Goal: Information Seeking & Learning: Learn about a topic

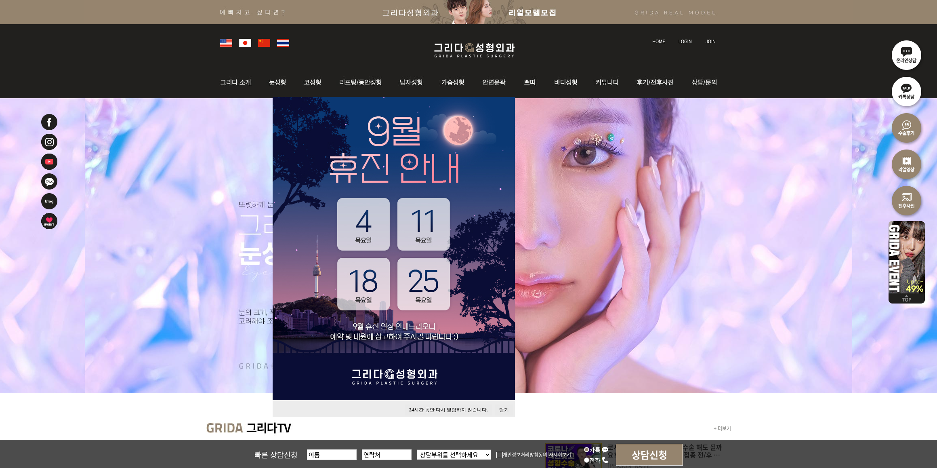
click at [463, 410] on button "24 시간 동안 다시 열람하지 않습니다." at bounding box center [448, 409] width 87 height 11
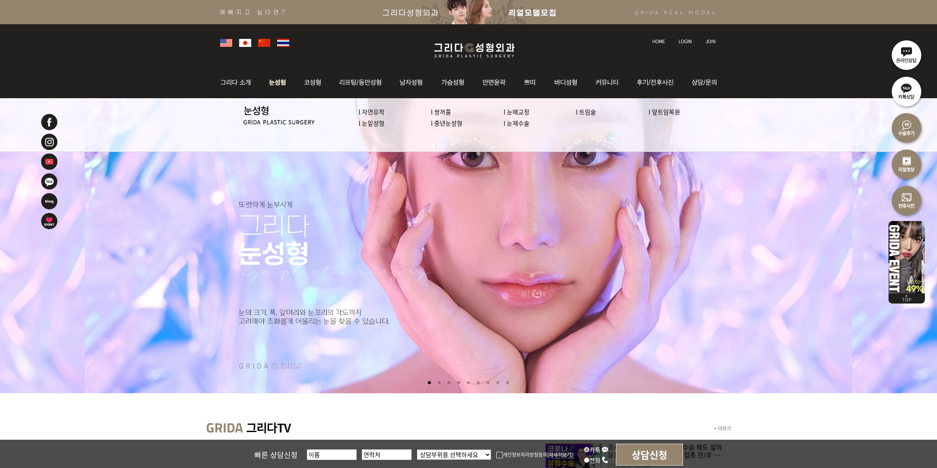
click at [267, 86] on img at bounding box center [278, 83] width 36 height 32
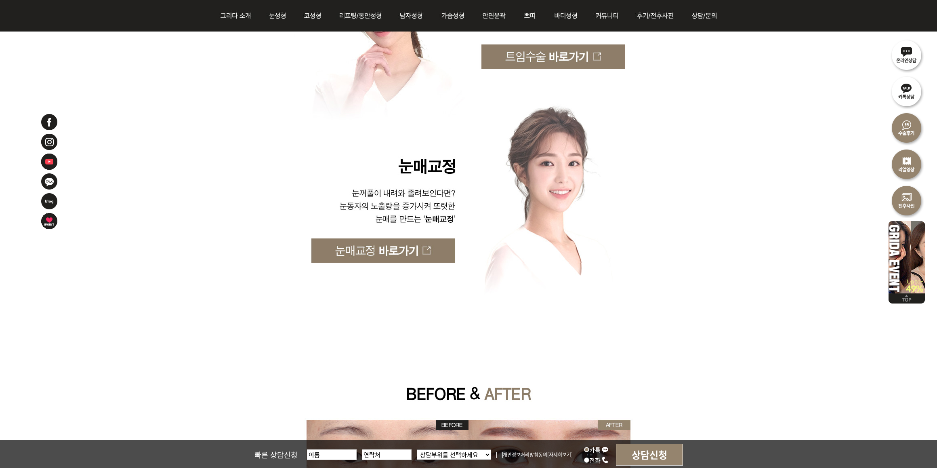
scroll to position [2121, 0]
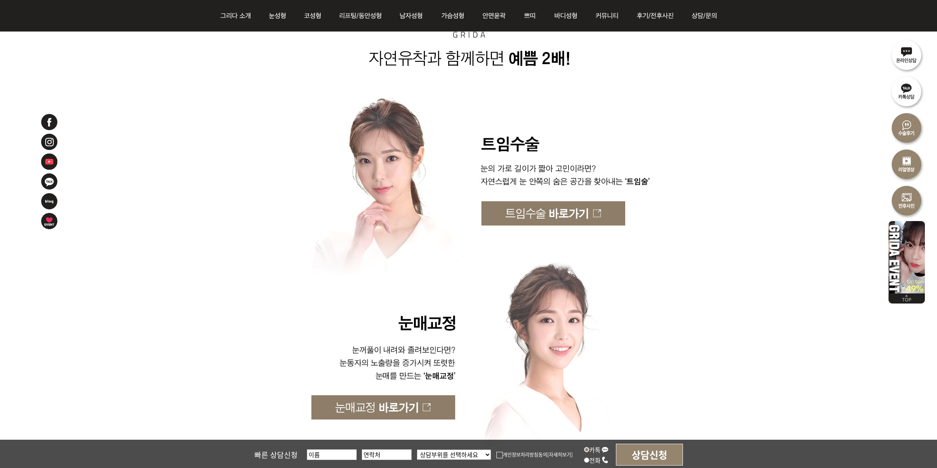
click at [609, 215] on img at bounding box center [469, 213] width 531 height 24
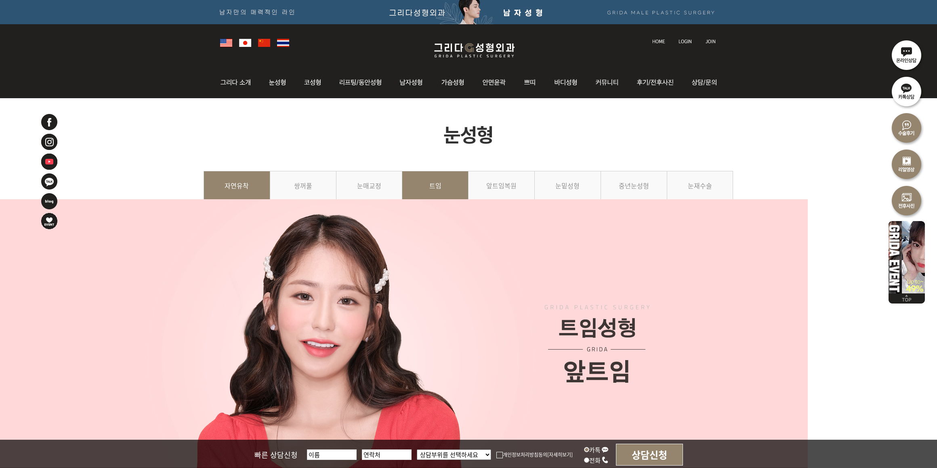
click at [257, 208] on link "자연유착" at bounding box center [237, 189] width 67 height 37
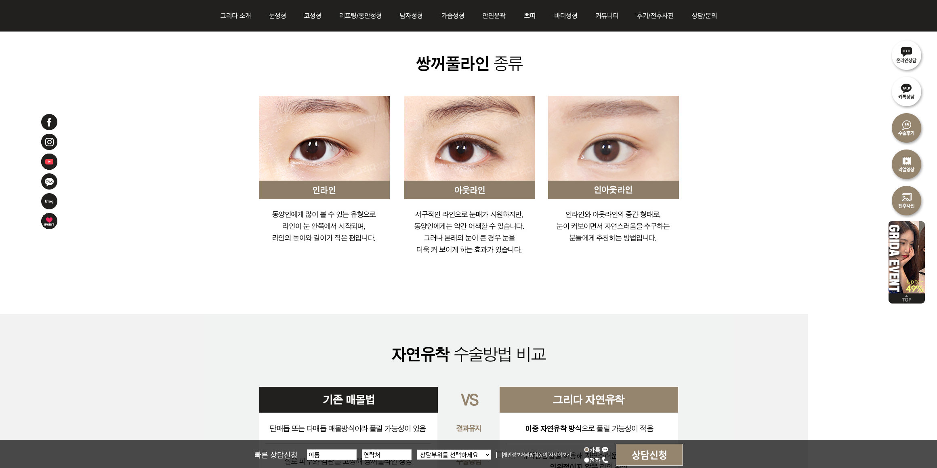
scroll to position [1515, 0]
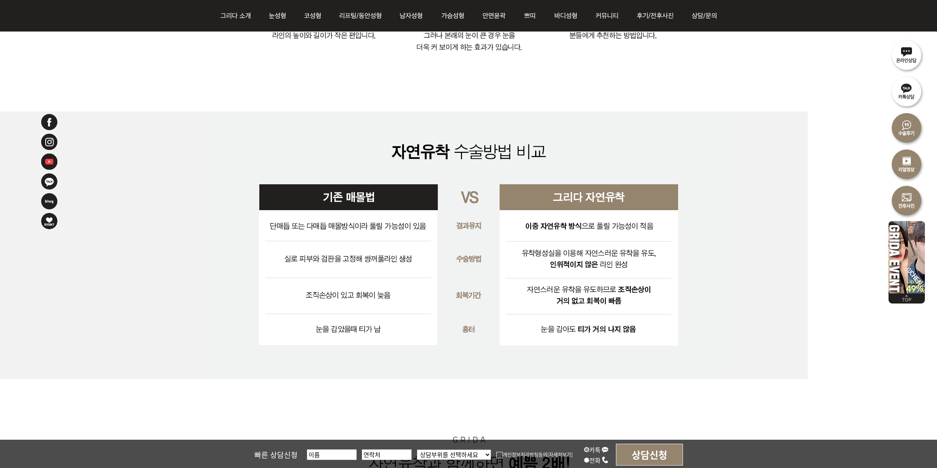
scroll to position [1717, 0]
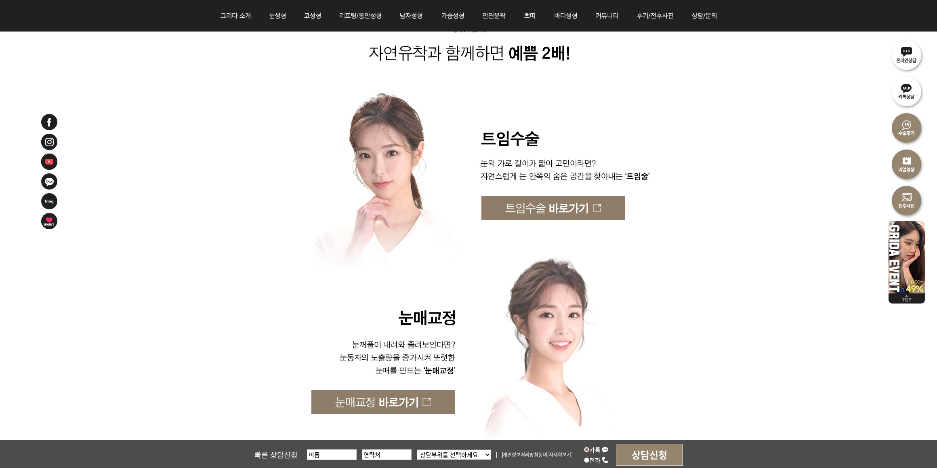
click at [727, 386] on img at bounding box center [469, 305] width 531 height 170
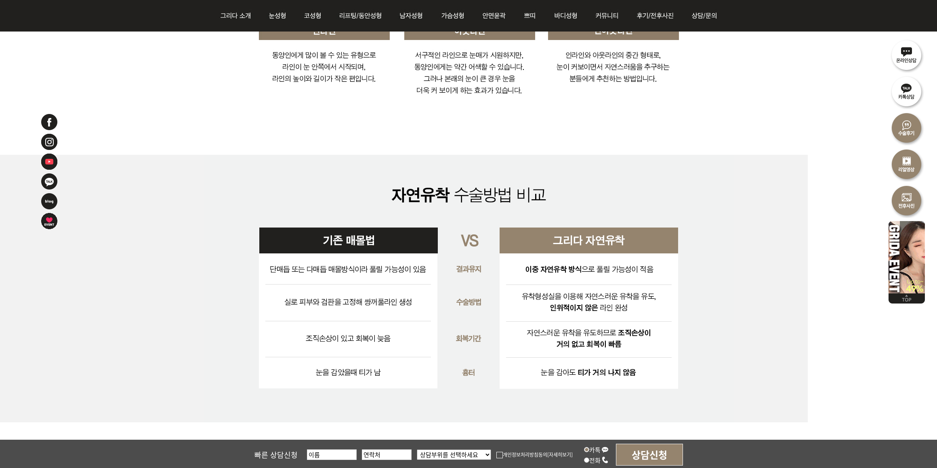
scroll to position [1672, 0]
